Goal: Information Seeking & Learning: Learn about a topic

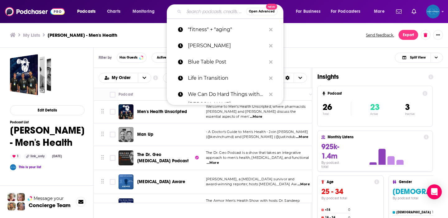
click at [199, 12] on input "Search podcasts, credits, & more..." at bounding box center [215, 12] width 62 height 10
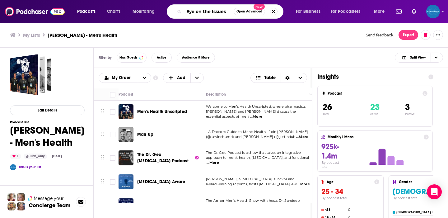
type input "Eye on the Issues"
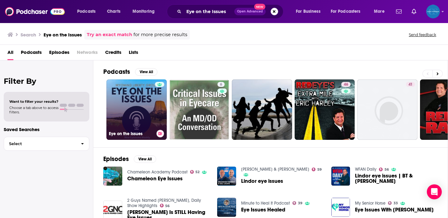
click at [144, 114] on link "Eye on the Issues" at bounding box center [136, 109] width 60 height 60
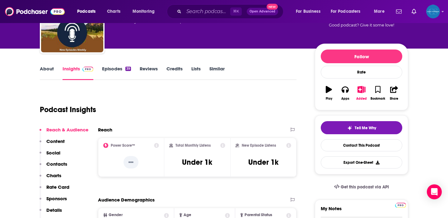
scroll to position [50, 0]
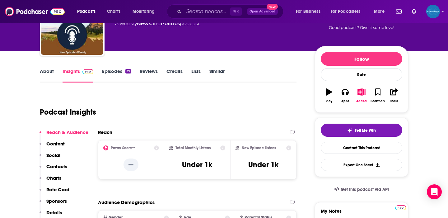
click at [120, 69] on link "Episodes 39" at bounding box center [116, 75] width 29 height 14
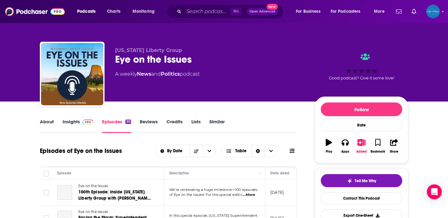
scroll to position [49, 0]
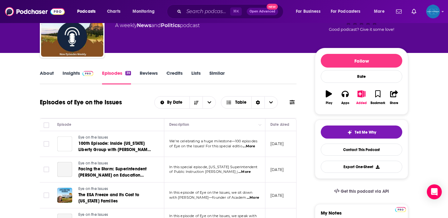
click at [48, 73] on link "About" at bounding box center [47, 77] width 14 height 14
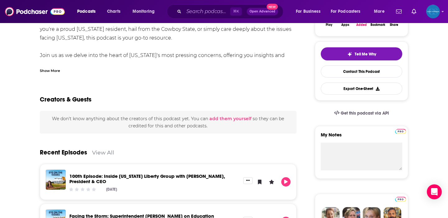
scroll to position [43, 0]
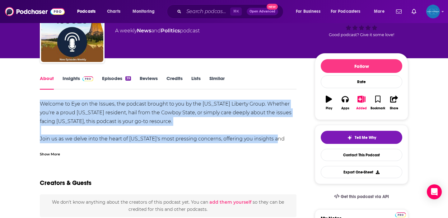
drag, startPoint x: 40, startPoint y: 104, endPoint x: 290, endPoint y: 141, distance: 252.5
click at [290, 141] on div "Welcome to Eye on the Issues, the podcast brought to you by the [US_STATE] Libe…" at bounding box center [168, 174] width 257 height 148
copy div "Welcome to Eye on the Issues, the podcast brought to you by the [US_STATE] Libe…"
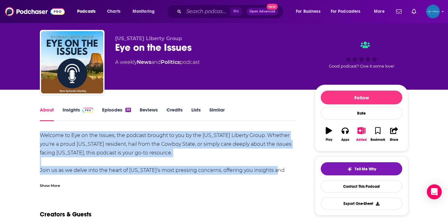
scroll to position [0, 0]
